Goal: Information Seeking & Learning: Learn about a topic

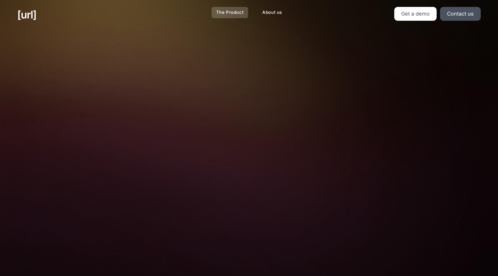
click at [227, 12] on link "The Product" at bounding box center [229, 12] width 37 height 11
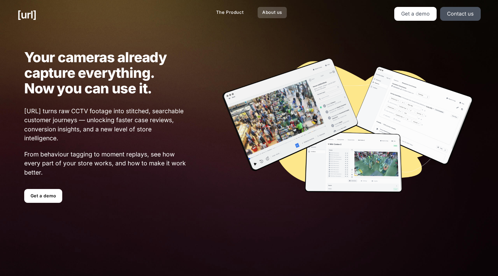
click at [271, 14] on link "About us" at bounding box center [271, 12] width 29 height 11
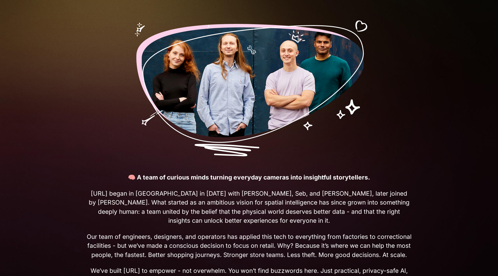
scroll to position [108, 0]
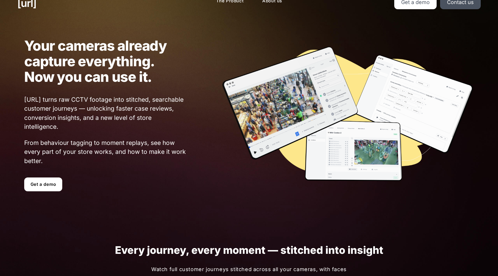
scroll to position [12, 0]
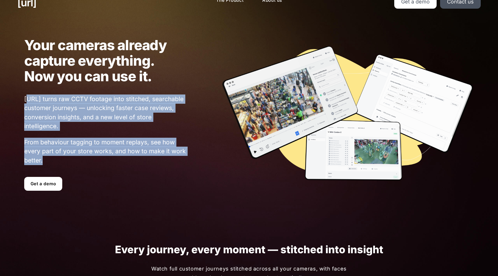
drag, startPoint x: 50, startPoint y: 162, endPoint x: 27, endPoint y: 98, distance: 67.5
click at [27, 98] on p "[URL] turns raw CCTV footage into stitched, searchable customer journeys — unlo…" at bounding box center [105, 129] width 162 height 71
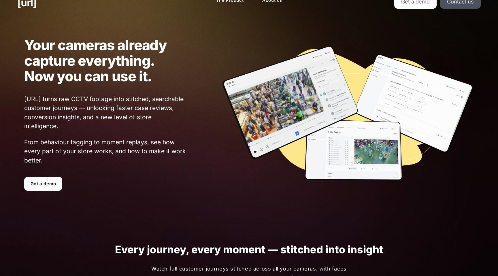
click at [42, 104] on span "[URL] turns raw CCTV footage into stitched, searchable customer journeys — unlo…" at bounding box center [105, 112] width 162 height 36
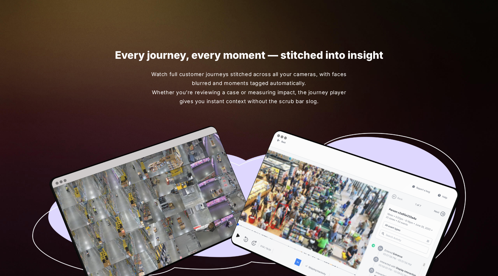
scroll to position [0, 0]
